Goal: Check status: Check status

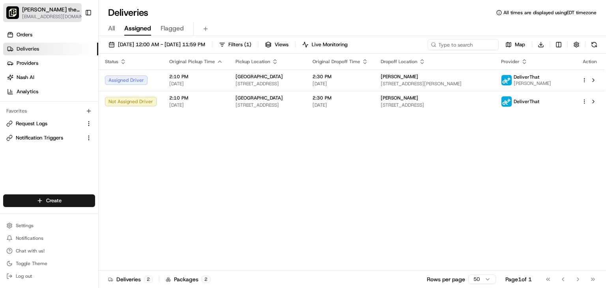
click at [37, 14] on span "[EMAIL_ADDRESS][DOMAIN_NAME]" at bounding box center [55, 16] width 67 height 6
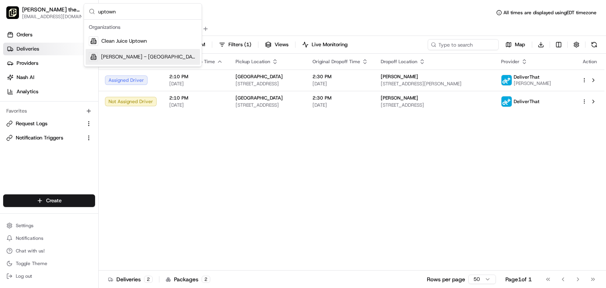
type input "uptown"
click at [117, 58] on span "[PERSON_NAME] - [GEOGRAPHIC_DATA]" at bounding box center [149, 56] width 96 height 7
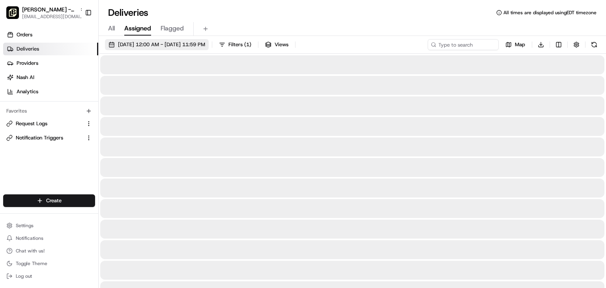
click at [168, 44] on span "[DATE] 12:00 AM - [DATE] 11:59 PM" at bounding box center [161, 44] width 87 height 7
click at [171, 45] on span "[DATE] 12:00 AM - [DATE] 11:59 PM" at bounding box center [161, 44] width 87 height 7
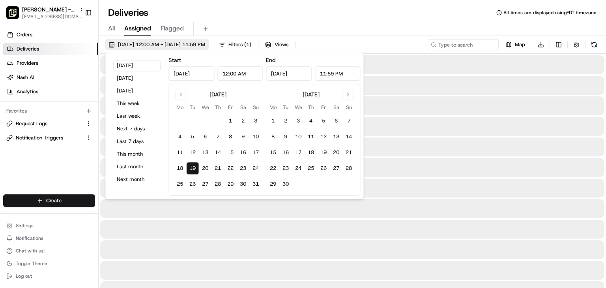
type input "[DATE]"
type input "12:00 AM"
type input "[DATE]"
type input "11:59 PM"
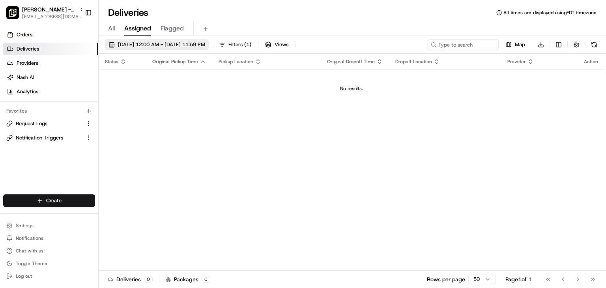
click at [176, 48] on button "[DATE] 12:00 AM - [DATE] 11:59 PM" at bounding box center [157, 44] width 104 height 11
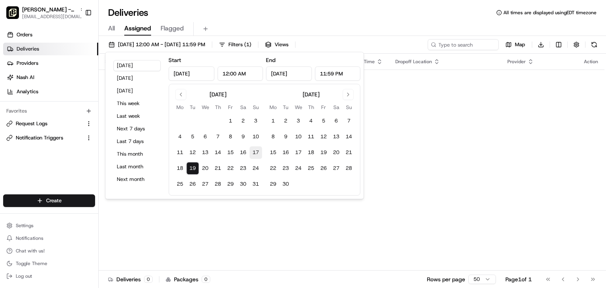
click at [254, 152] on button "17" at bounding box center [255, 152] width 13 height 13
type input "[DATE]"
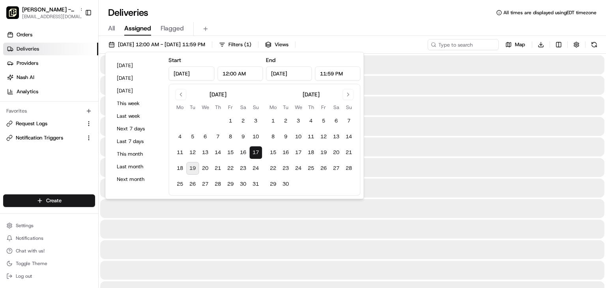
click at [193, 167] on button "19" at bounding box center [192, 168] width 13 height 13
type input "[DATE]"
click at [379, 15] on div "Deliveries All times are displayed using EDT timezone" at bounding box center [352, 12] width 507 height 13
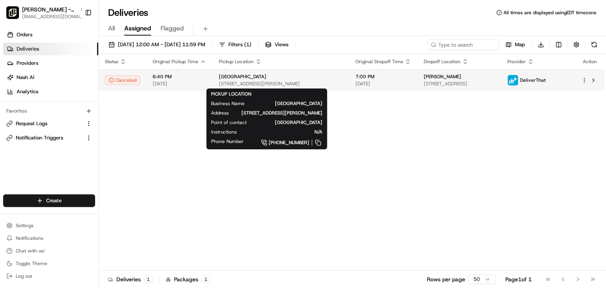
click at [327, 78] on div "[GEOGRAPHIC_DATA]" at bounding box center [281, 76] width 124 height 6
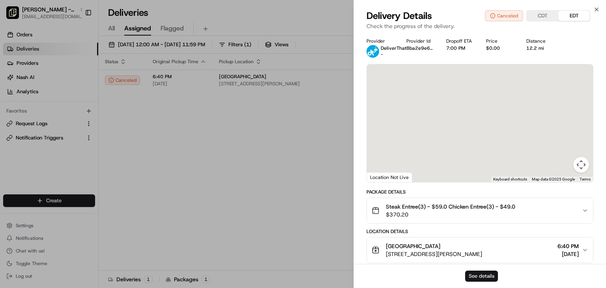
click at [483, 277] on button "See details" at bounding box center [481, 275] width 33 height 11
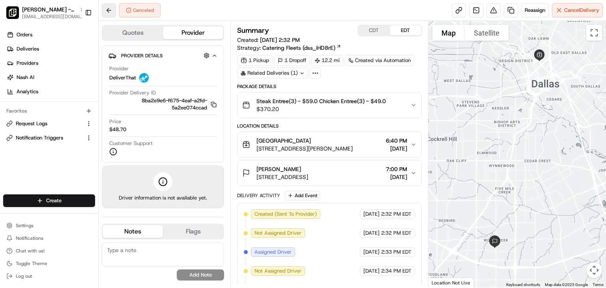
click at [108, 8] on button at bounding box center [109, 10] width 14 height 14
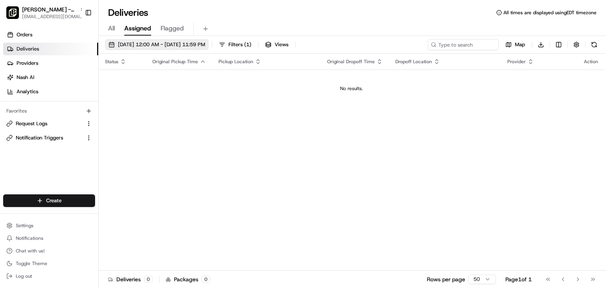
click at [174, 47] on span "[DATE] 12:00 AM - [DATE] 11:59 PM" at bounding box center [161, 44] width 87 height 7
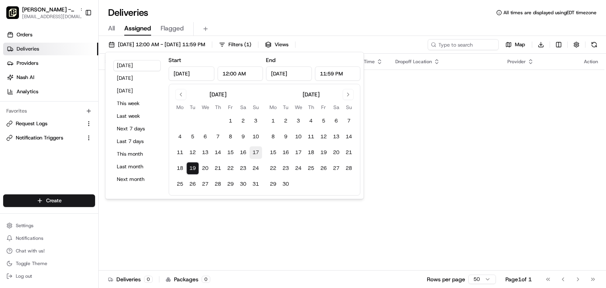
click at [254, 151] on button "17" at bounding box center [255, 152] width 13 height 13
type input "[DATE]"
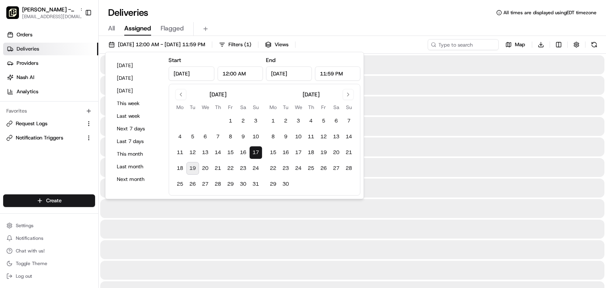
click at [189, 165] on button "19" at bounding box center [192, 168] width 13 height 13
type input "[DATE]"
click at [294, 17] on div "Deliveries All times are displayed using EDT timezone" at bounding box center [352, 12] width 507 height 13
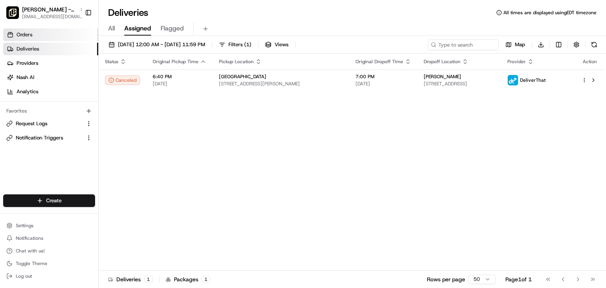
click at [36, 35] on link "Orders" at bounding box center [50, 34] width 95 height 13
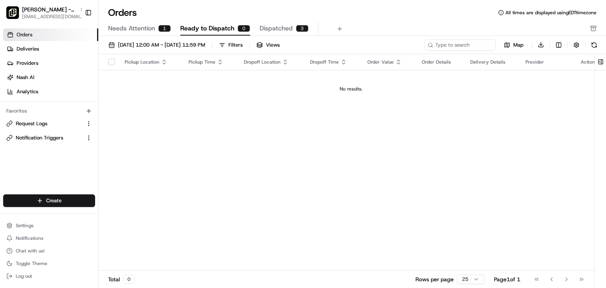
click at [137, 30] on span "Needs Attention" at bounding box center [131, 28] width 47 height 9
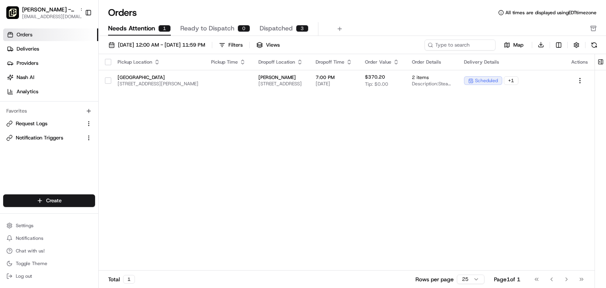
click at [141, 148] on div "Pickup Location Pickup Time Dropoff Location Dropoff Time Order Value Order Det…" at bounding box center [347, 162] width 496 height 217
drag, startPoint x: 118, startPoint y: 104, endPoint x: 120, endPoint y: 134, distance: 29.6
click at [120, 134] on div "Pickup Location Pickup Time Dropoff Location Dropoff Time Order Value Order Det…" at bounding box center [347, 162] width 496 height 217
click at [26, 48] on span "Deliveries" at bounding box center [28, 48] width 22 height 7
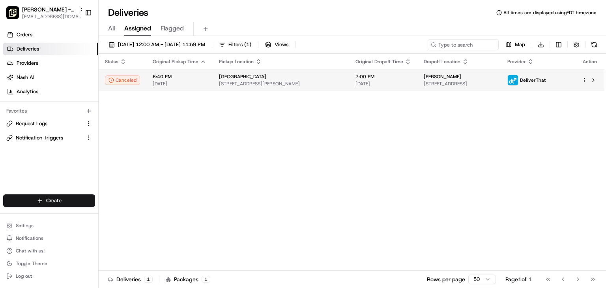
click at [282, 78] on div "[GEOGRAPHIC_DATA]" at bounding box center [281, 76] width 124 height 6
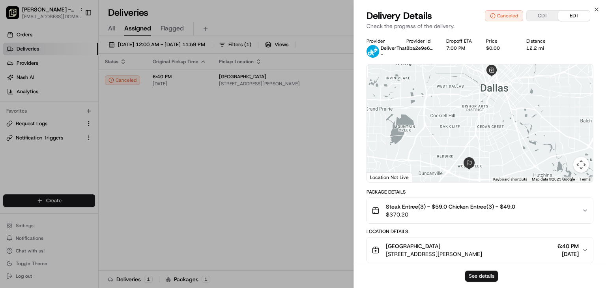
click at [488, 277] on button "See details" at bounding box center [481, 275] width 33 height 11
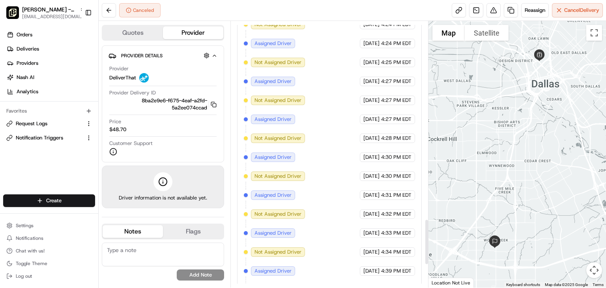
scroll to position [1293, 0]
